Goal: Task Accomplishment & Management: Manage account settings

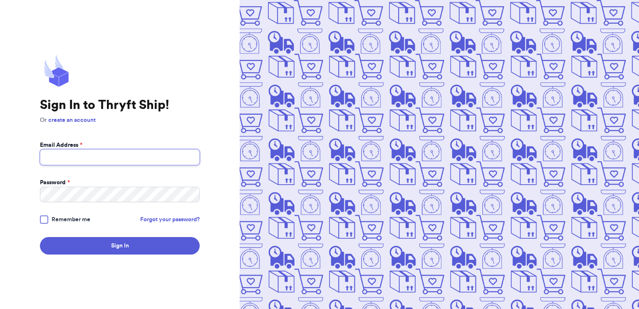
click at [68, 153] on input "Email Address *" at bounding box center [120, 157] width 160 height 16
type input "[EMAIL_ADDRESS][DOMAIN_NAME]"
click at [41, 221] on div at bounding box center [44, 220] width 8 height 8
click at [0, 0] on input "Remember me" at bounding box center [0, 0] width 0 height 0
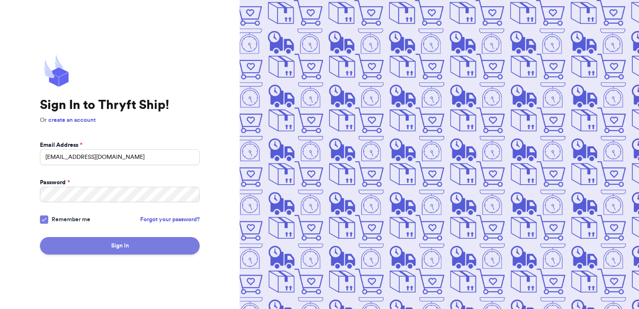
click at [75, 246] on button "Sign In" at bounding box center [120, 245] width 160 height 17
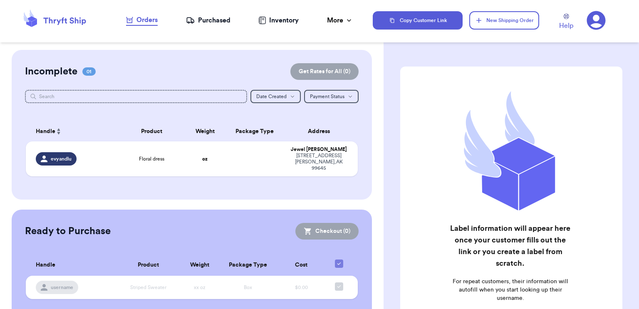
click at [213, 22] on div "Purchased" at bounding box center [208, 20] width 45 height 10
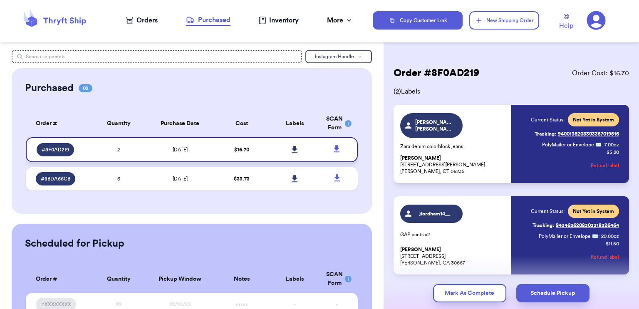
click at [293, 149] on icon at bounding box center [295, 149] width 6 height 7
